Goal: Transaction & Acquisition: Purchase product/service

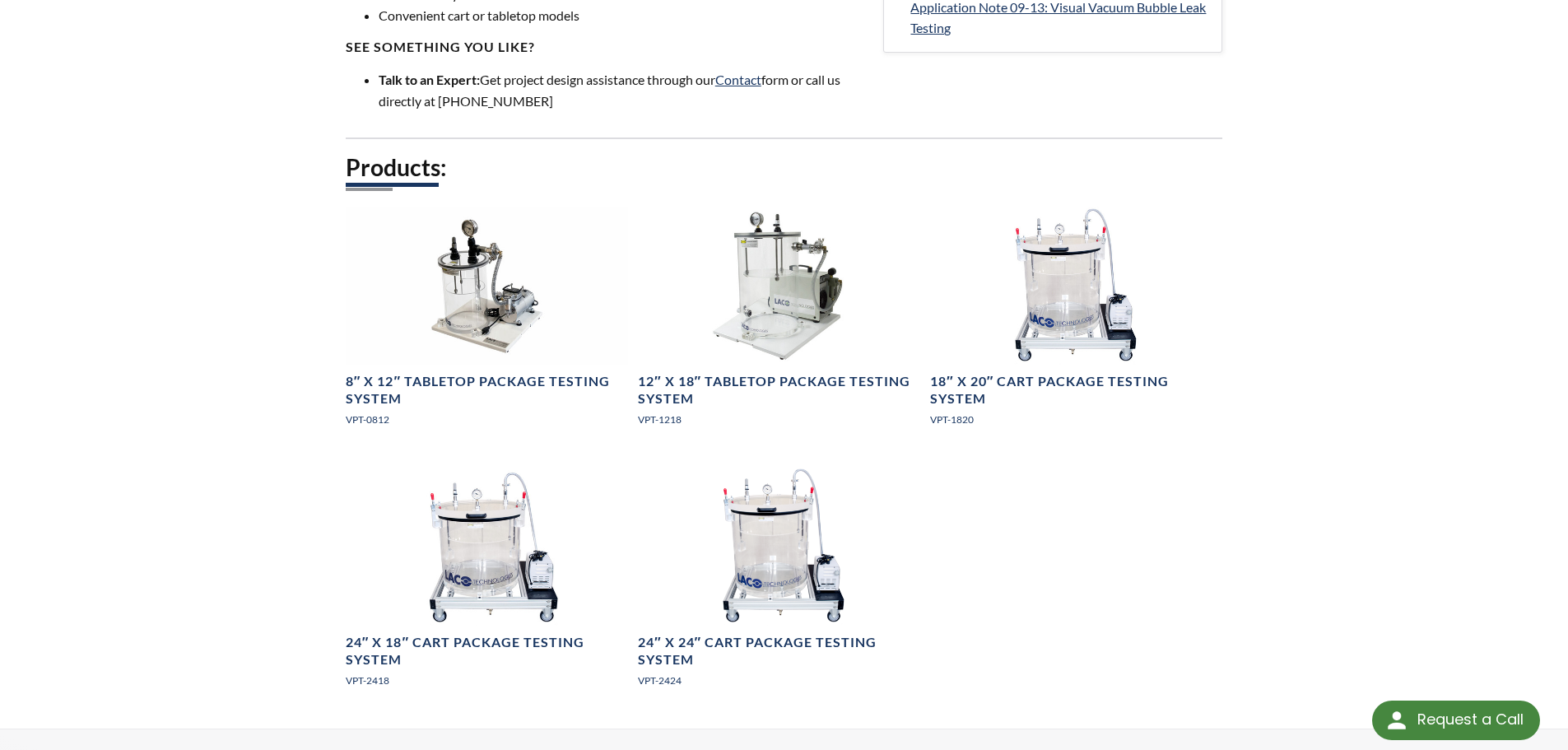
scroll to position [740, 0]
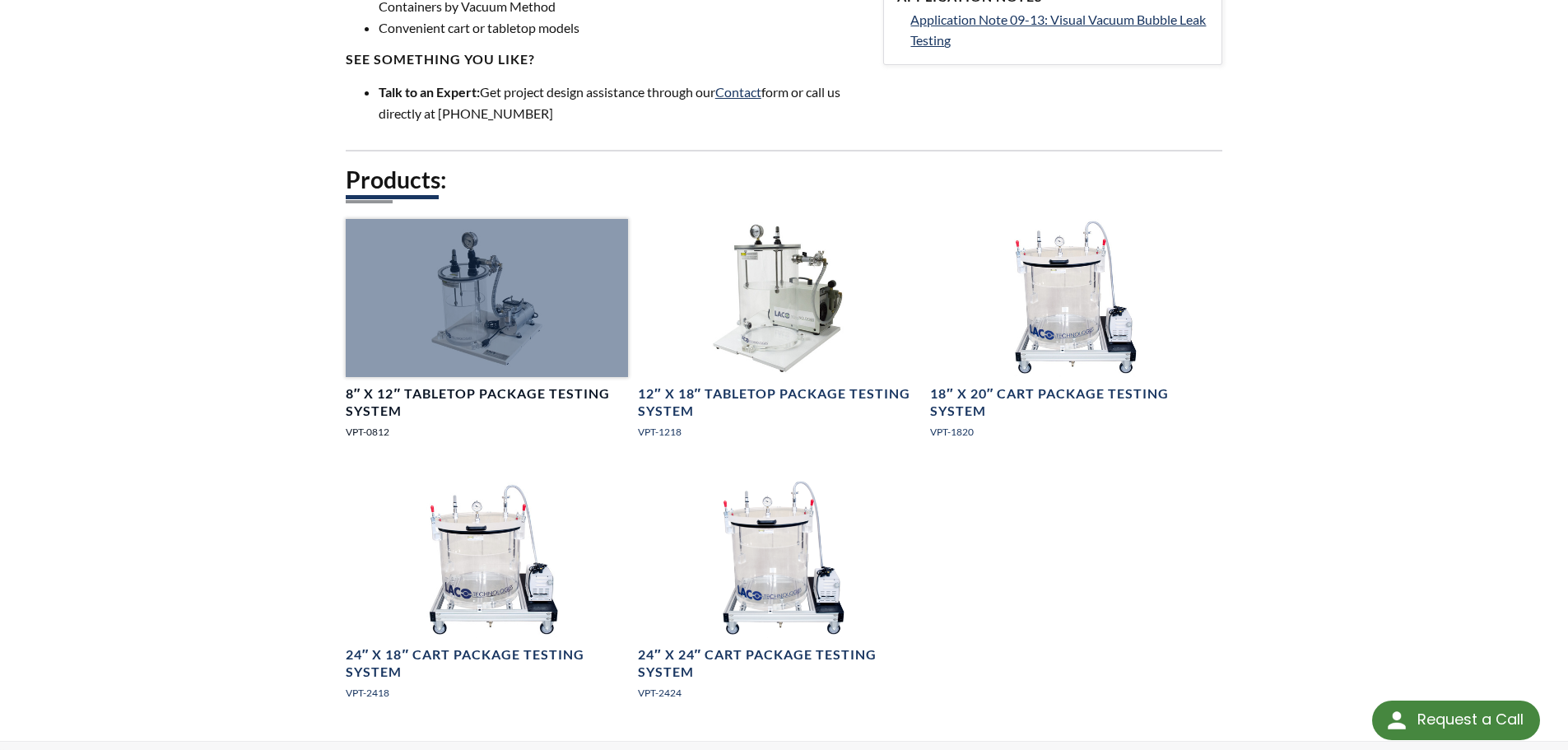
click at [452, 399] on h4 "8″ x 12″ Tabletop Package Testing System" at bounding box center [487, 403] width 283 height 35
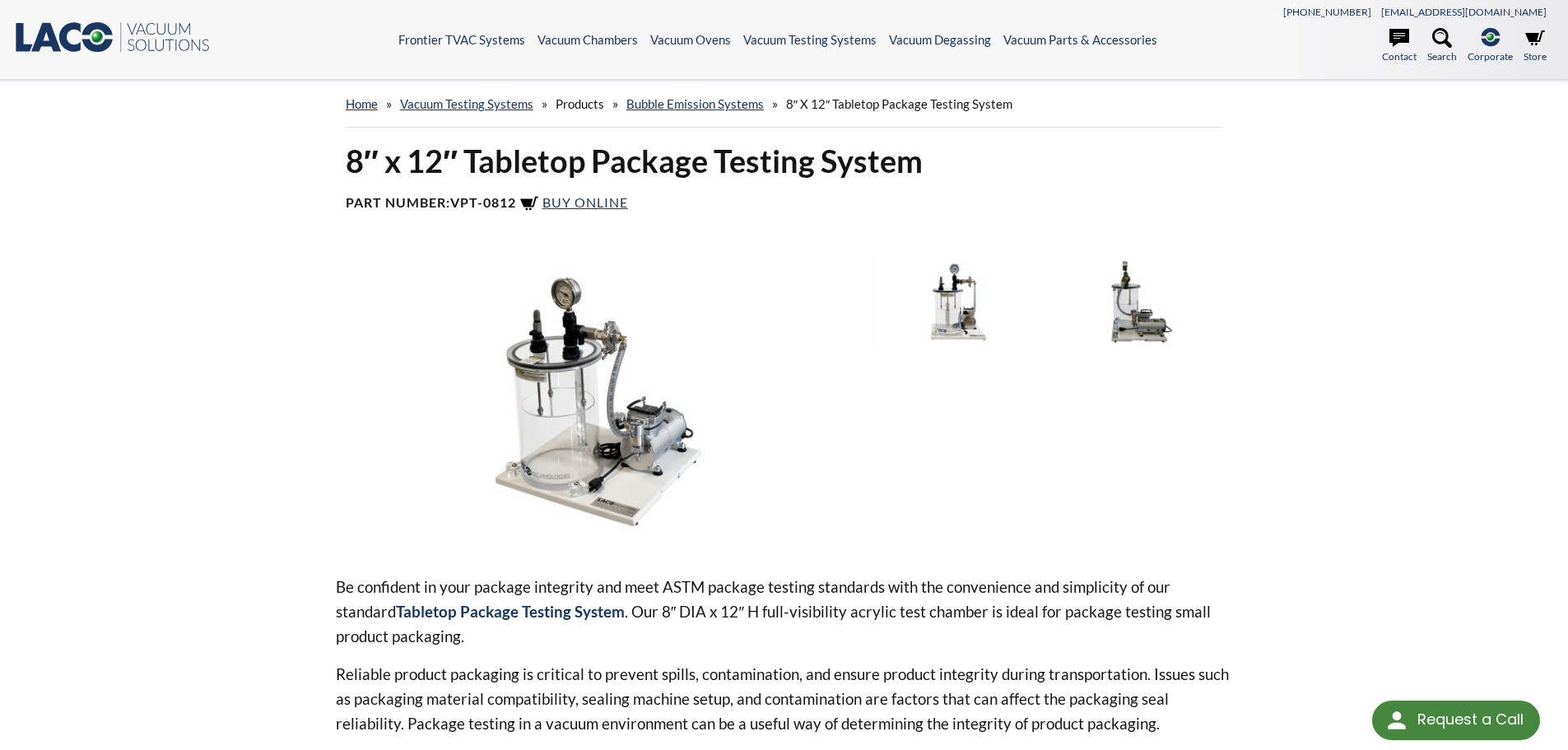
click at [607, 422] on img at bounding box center [598, 401] width 526 height 294
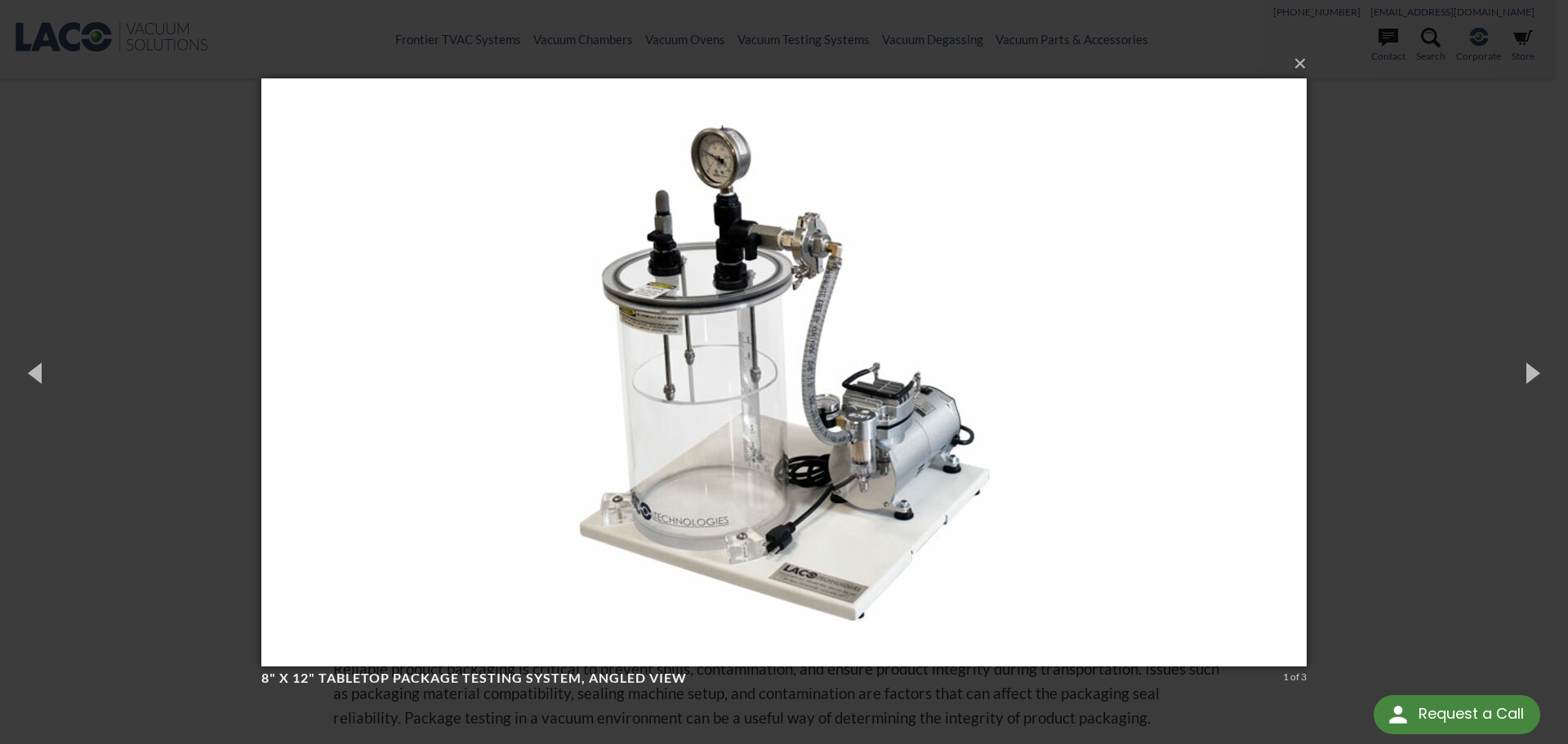
click at [216, 442] on div "× 8" X 12" Tabletop Package Testing System, angled view 1 of 3 Loading..." at bounding box center [784, 372] width 1568 height 744
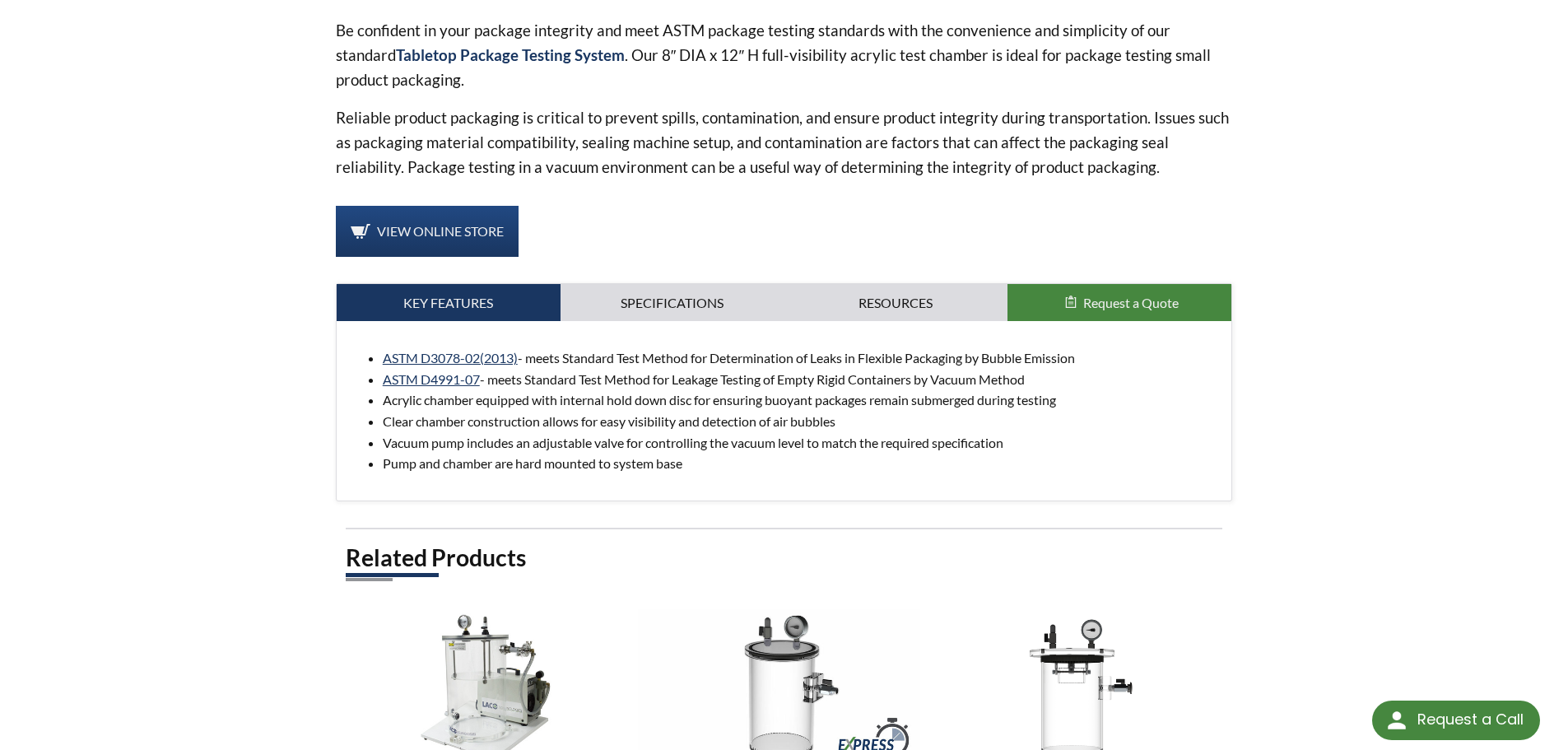
scroll to position [905, 0]
